Goal: Complete application form

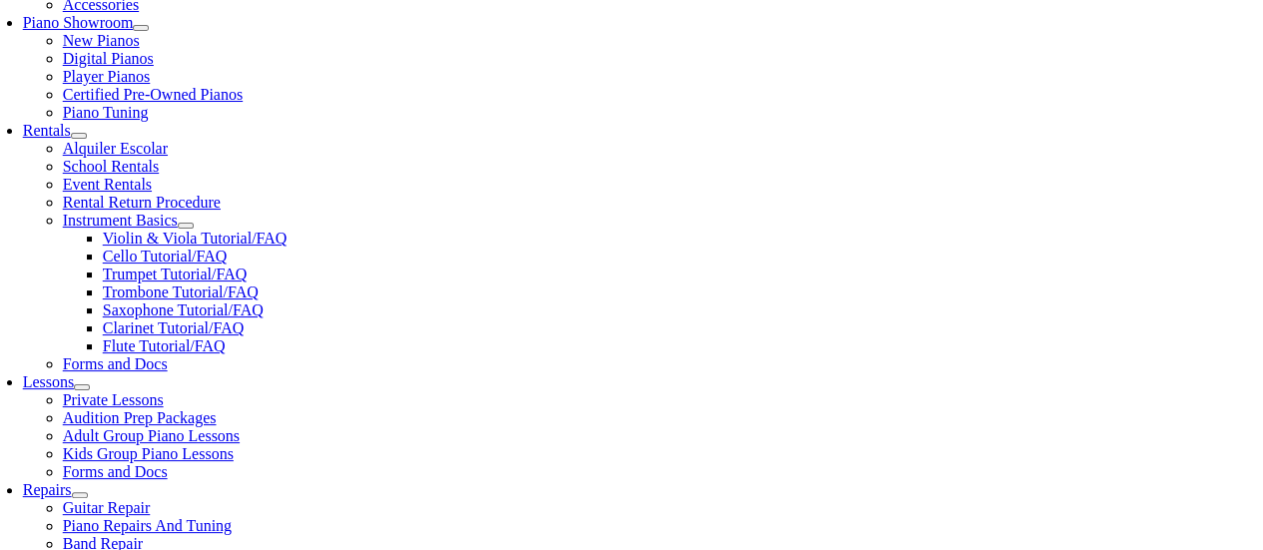
scroll to position [2402, 0]
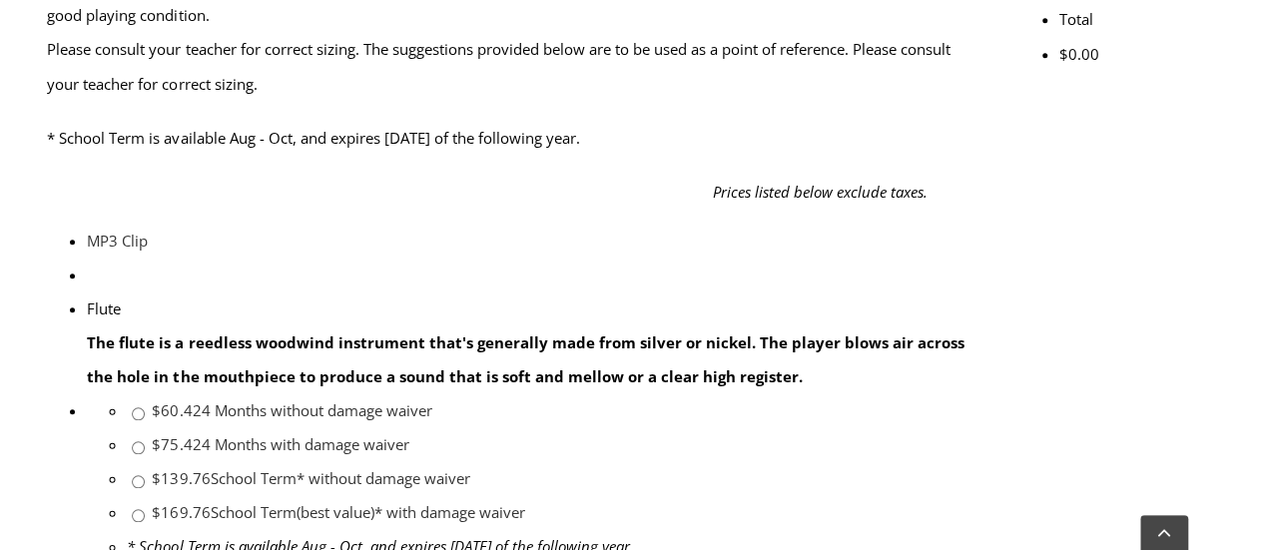
scroll to position [999, 0]
